Goal: Download file/media

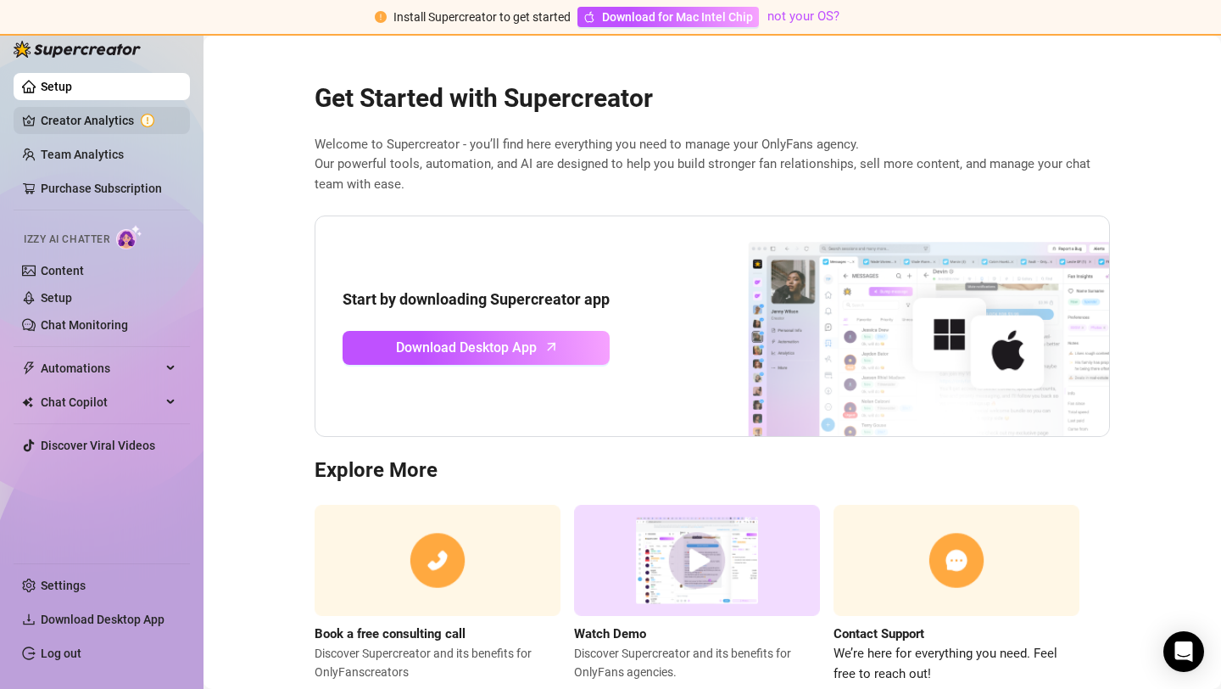
click at [109, 116] on link "Creator Analytics" at bounding box center [109, 120] width 136 height 27
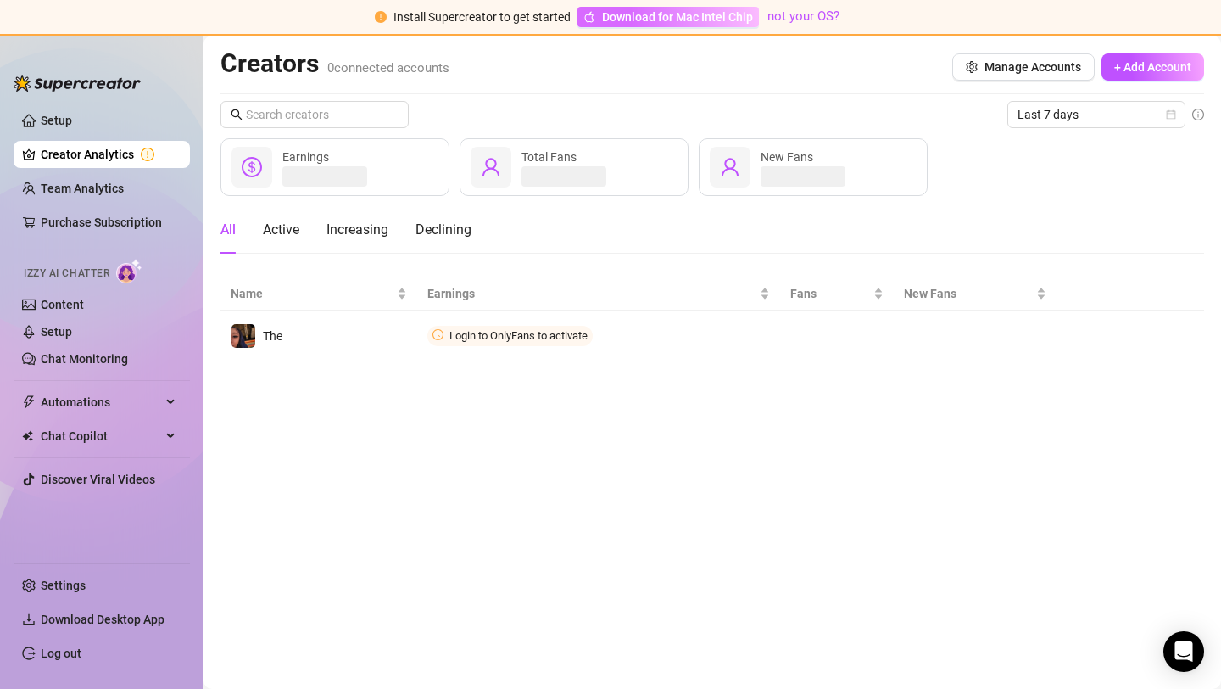
click at [710, 17] on span "Download for Mac Intel Chip" at bounding box center [677, 17] width 151 height 19
